Goal: Task Accomplishment & Management: Use online tool/utility

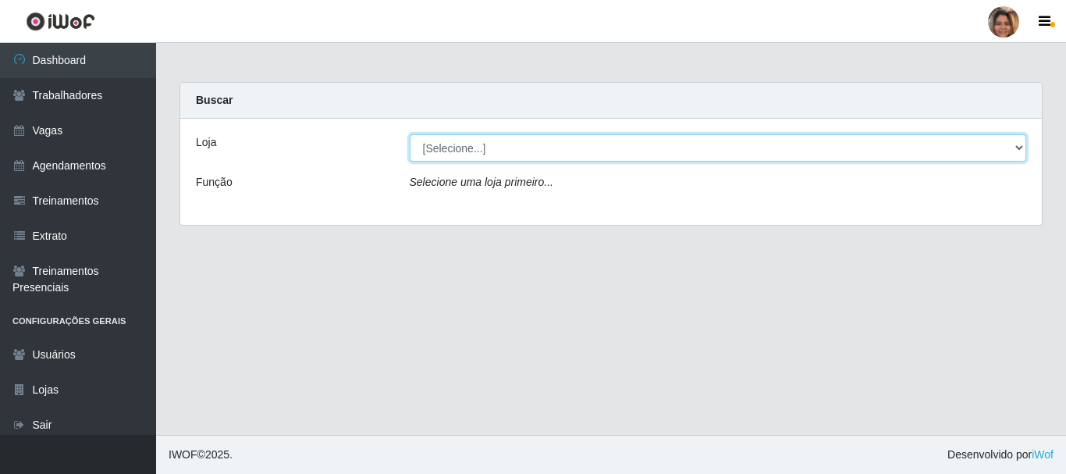
click at [1018, 149] on select "[Selecione...] Mar Vermelho - CEASA Mar Vermelho - Centro de Distribuição" at bounding box center [719, 147] width 618 height 27
select select "474"
click at [410, 134] on select "[Selecione...] Mar Vermelho - CEASA Mar Vermelho - Centro de Distribuição" at bounding box center [719, 147] width 618 height 27
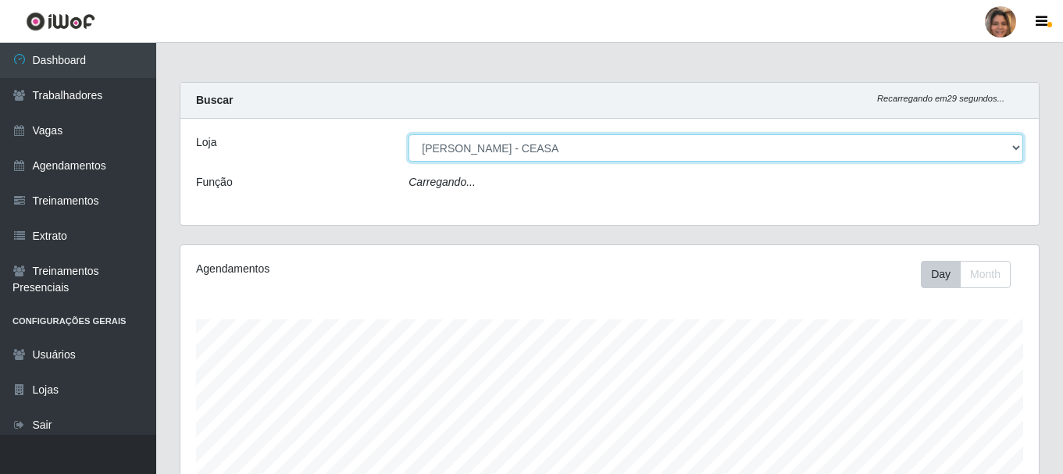
scroll to position [324, 858]
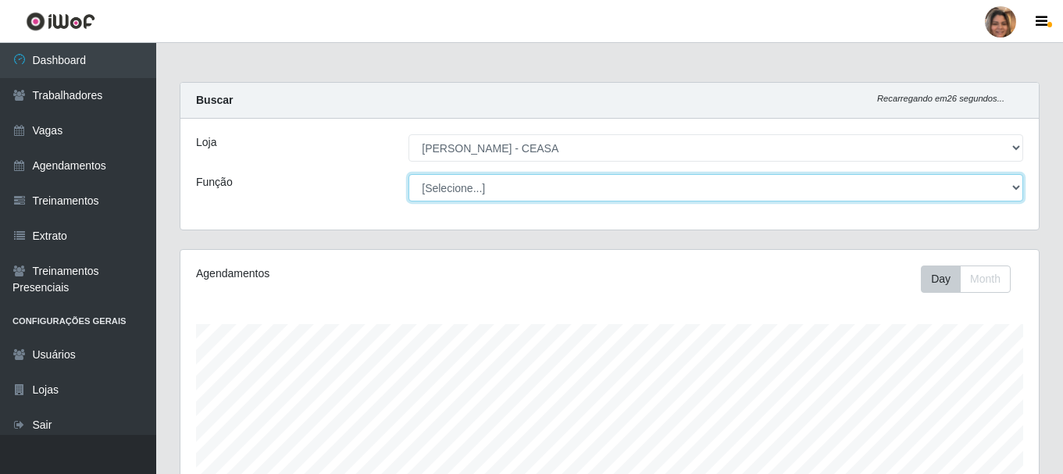
click at [1008, 185] on select "[Selecione...] Repositor Repositor + Repositor ++" at bounding box center [715, 187] width 614 height 27
select select "24"
click at [408, 174] on select "[Selecione...] Repositor Repositor + Repositor ++" at bounding box center [715, 187] width 614 height 27
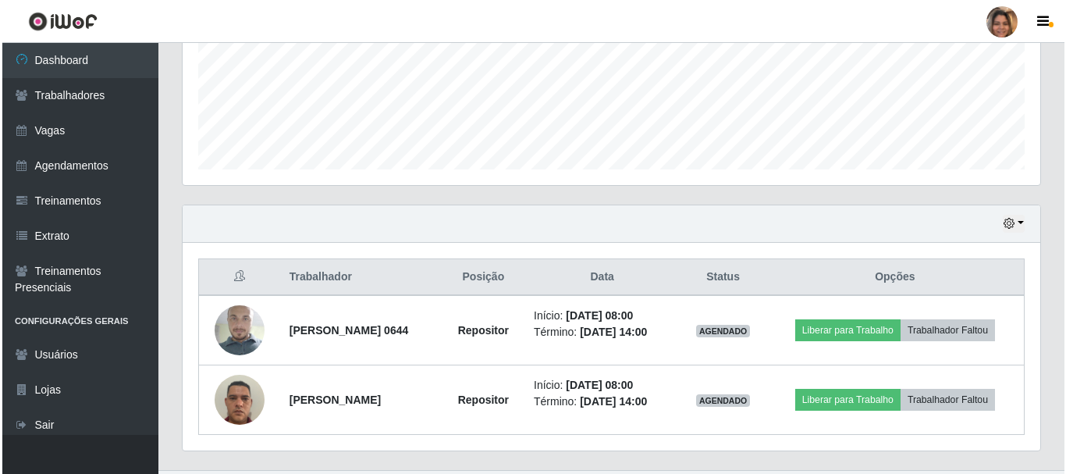
scroll to position [390, 0]
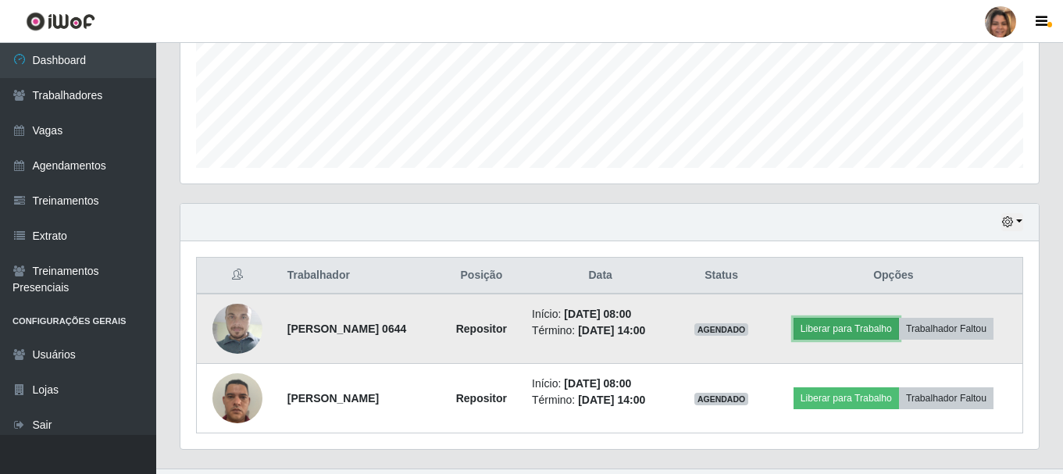
click at [854, 333] on button "Liberar para Trabalho" at bounding box center [845, 329] width 105 height 22
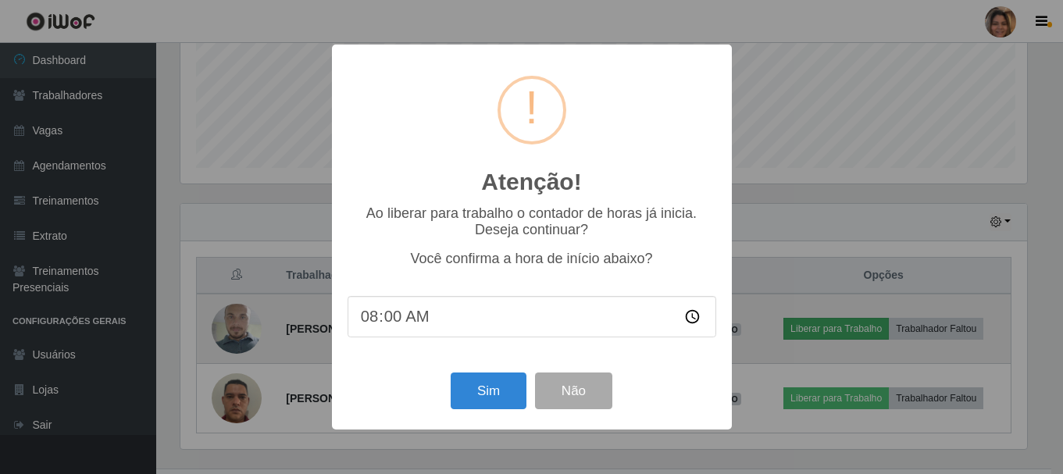
scroll to position [324, 850]
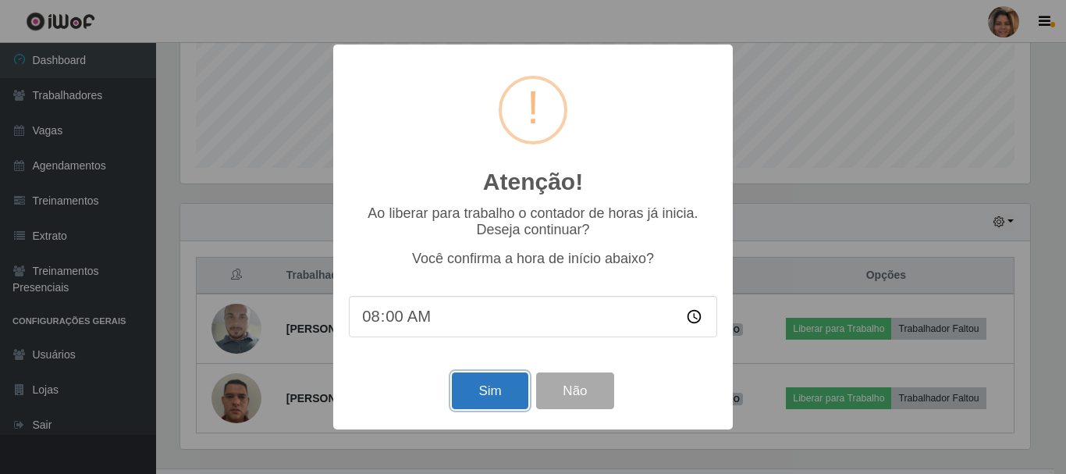
click at [470, 383] on button "Sim" at bounding box center [490, 390] width 76 height 37
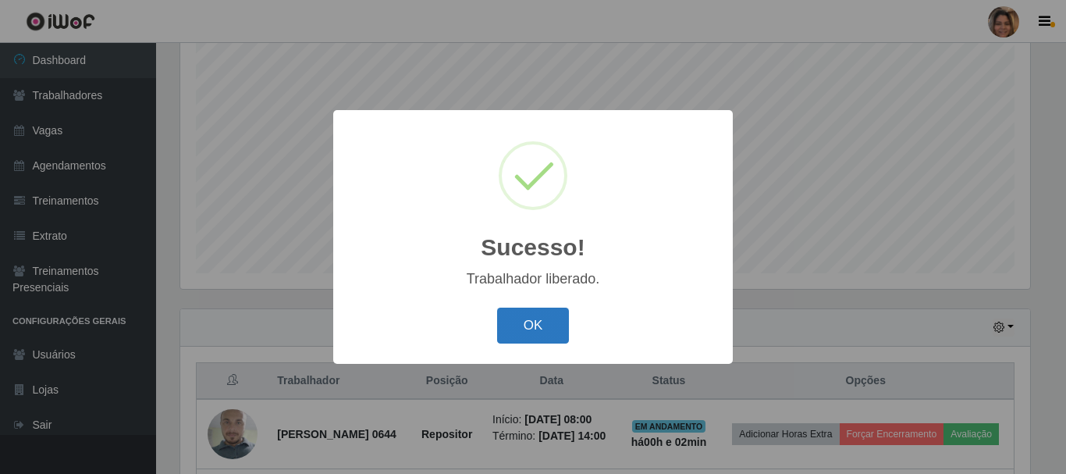
click at [547, 339] on button "OK" at bounding box center [533, 326] width 73 height 37
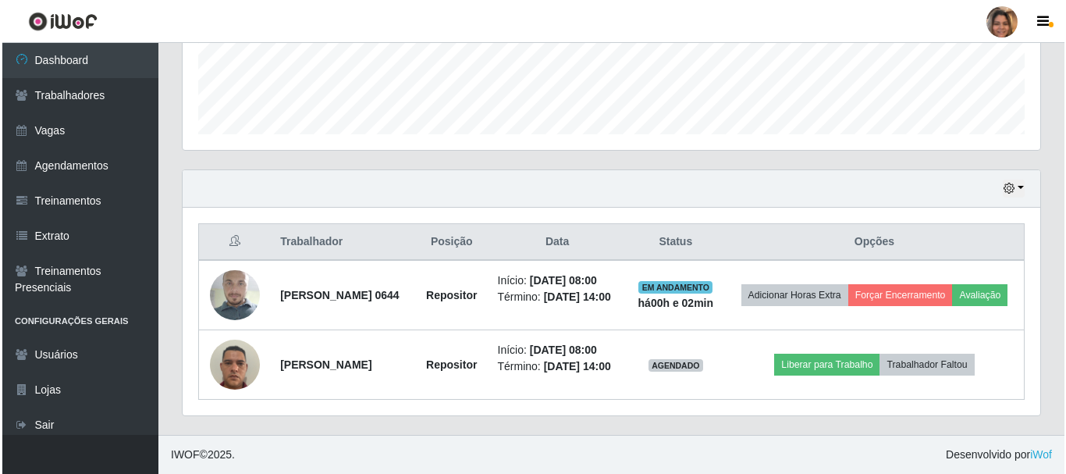
scroll to position [447, 0]
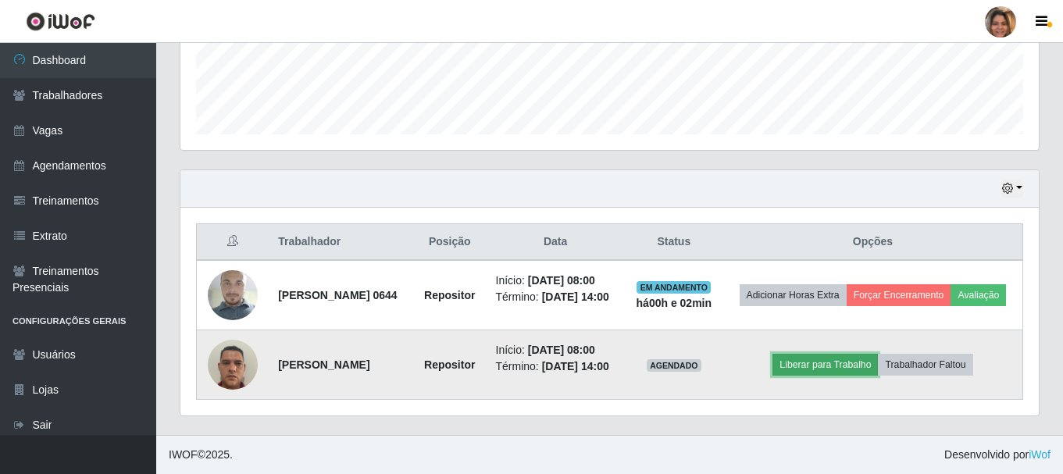
click at [847, 354] on button "Liberar para Trabalho" at bounding box center [824, 365] width 105 height 22
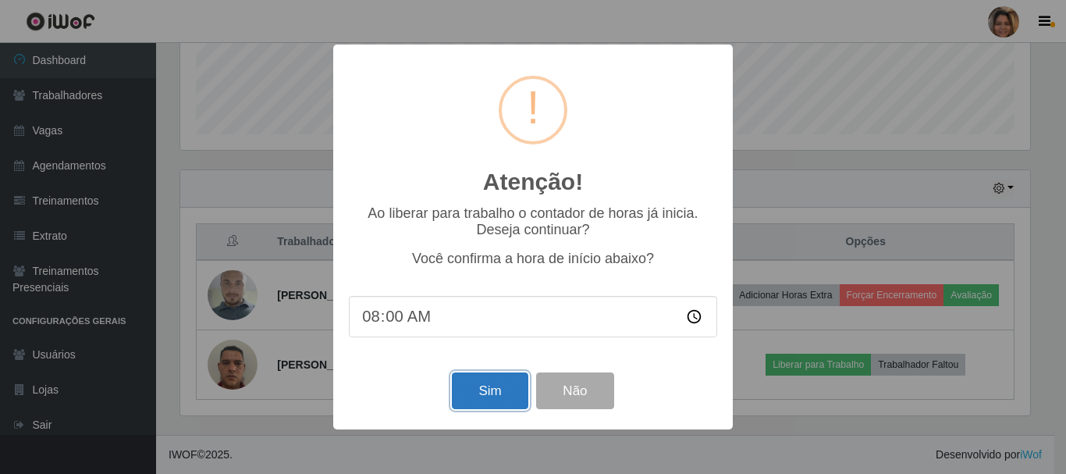
click at [499, 391] on button "Sim" at bounding box center [490, 390] width 76 height 37
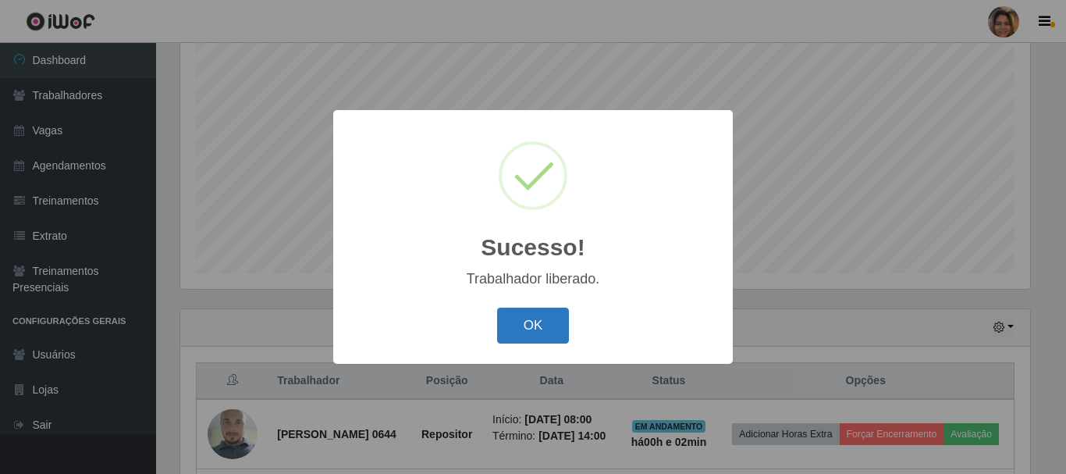
click at [535, 337] on button "OK" at bounding box center [533, 326] width 73 height 37
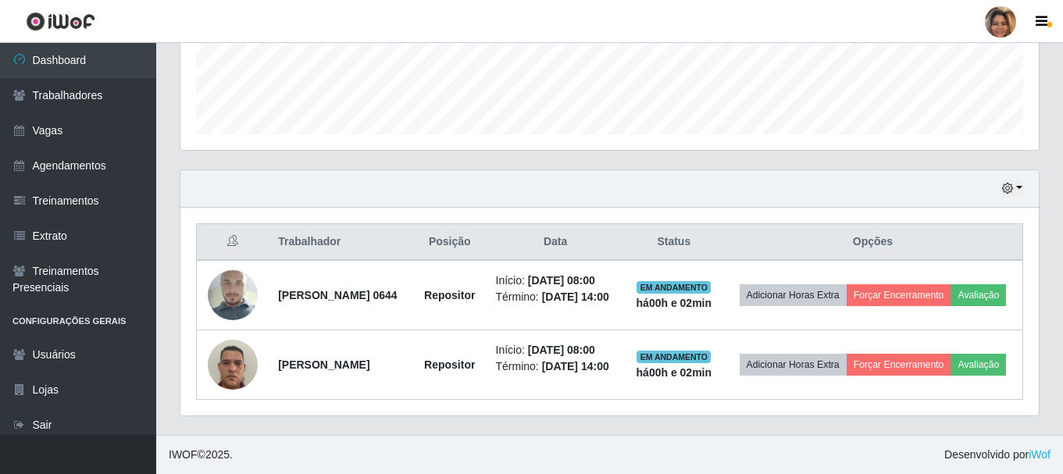
scroll to position [447, 0]
